Goal: Check status: Check status

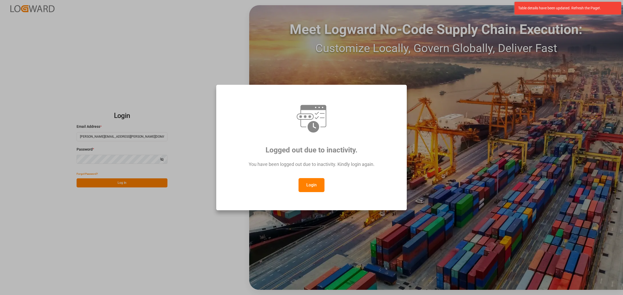
click at [304, 188] on button "Login" at bounding box center [311, 185] width 26 height 14
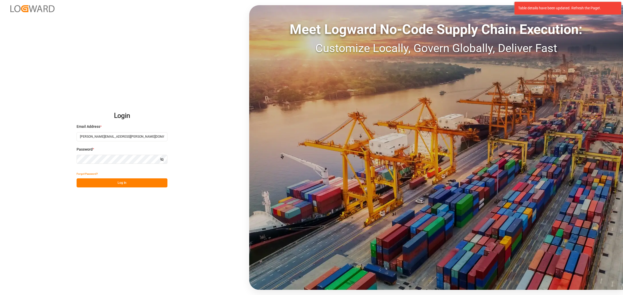
click at [133, 183] on button "Log In" at bounding box center [122, 183] width 91 height 9
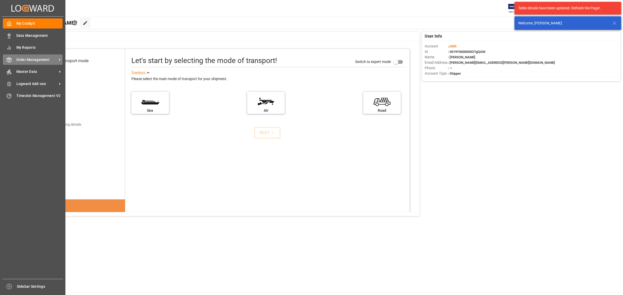
click at [15, 63] on div "Order Management Order Management" at bounding box center [33, 59] width 60 height 10
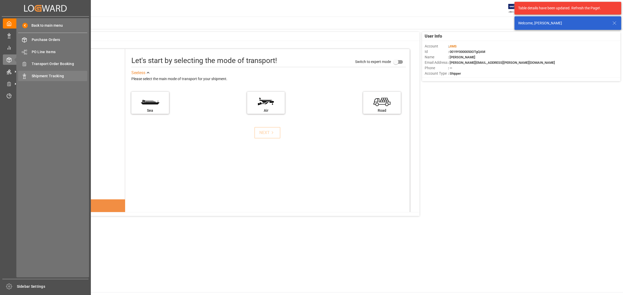
click at [52, 77] on span "Shipment Tracking" at bounding box center [60, 75] width 56 height 5
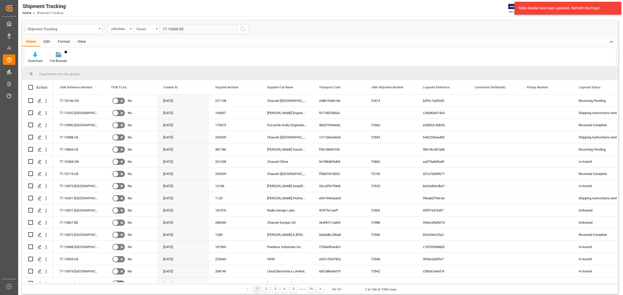
type input "77-10848-BE"
click at [243, 29] on icon "search button" at bounding box center [243, 29] width 6 height 6
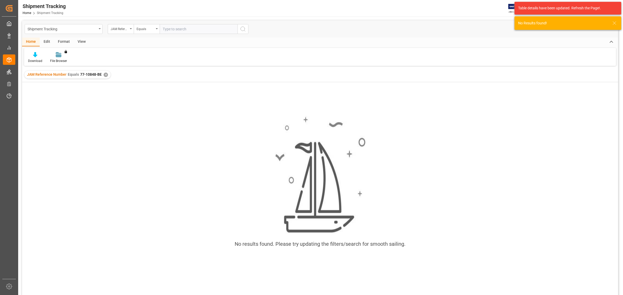
click at [106, 74] on div "✕" at bounding box center [106, 75] width 4 height 4
